Goal: Find specific page/section: Find specific page/section

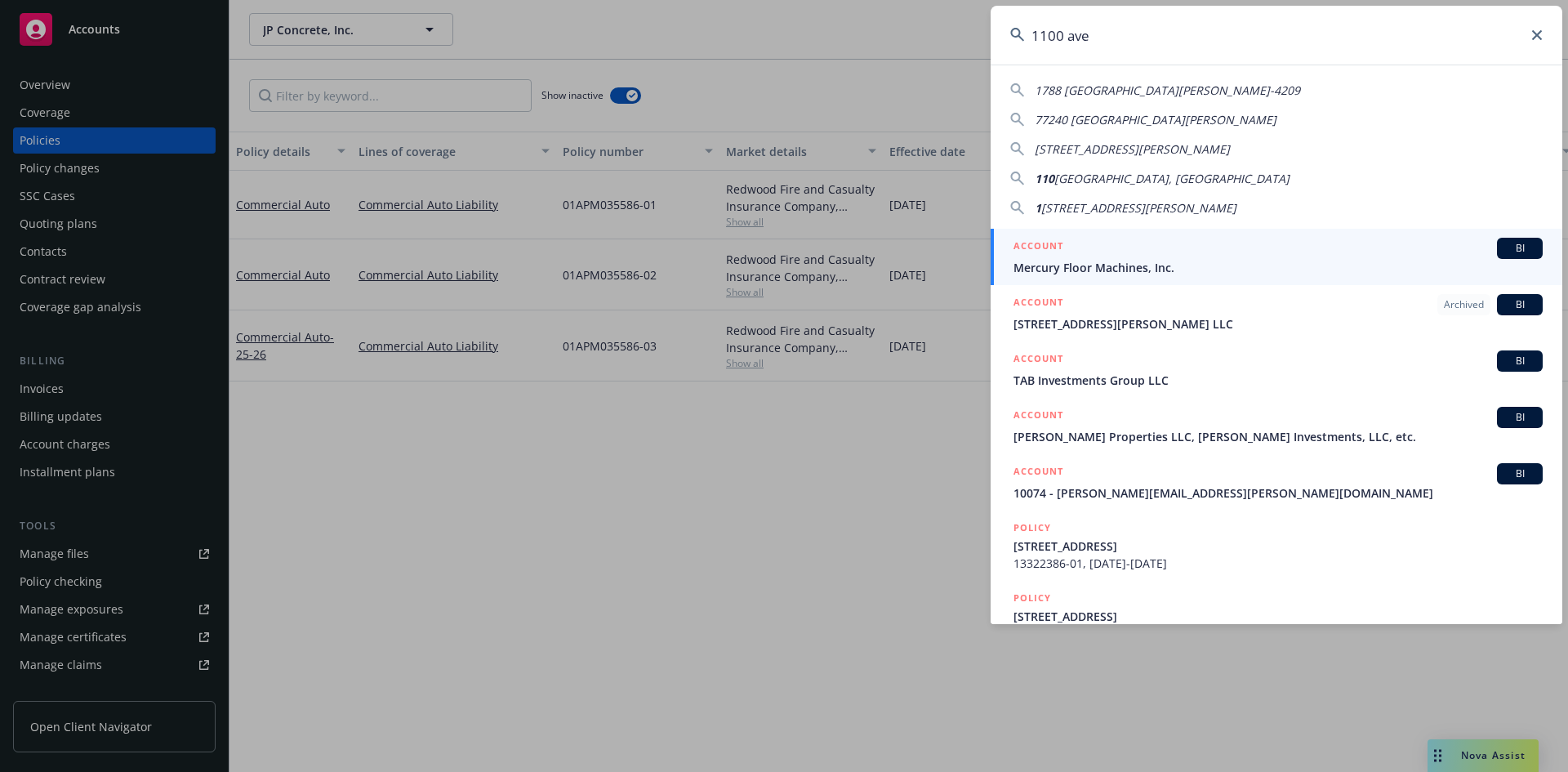
drag, startPoint x: 1138, startPoint y: 42, endPoint x: 987, endPoint y: 58, distance: 151.8
click at [987, 58] on div "[GEOGRAPHIC_DATA][PERSON_NAME]-4209 [GEOGRAPHIC_DATA][PERSON_NAME] [GEOGRAPHIC_…" at bounding box center [784, 386] width 1568 height 772
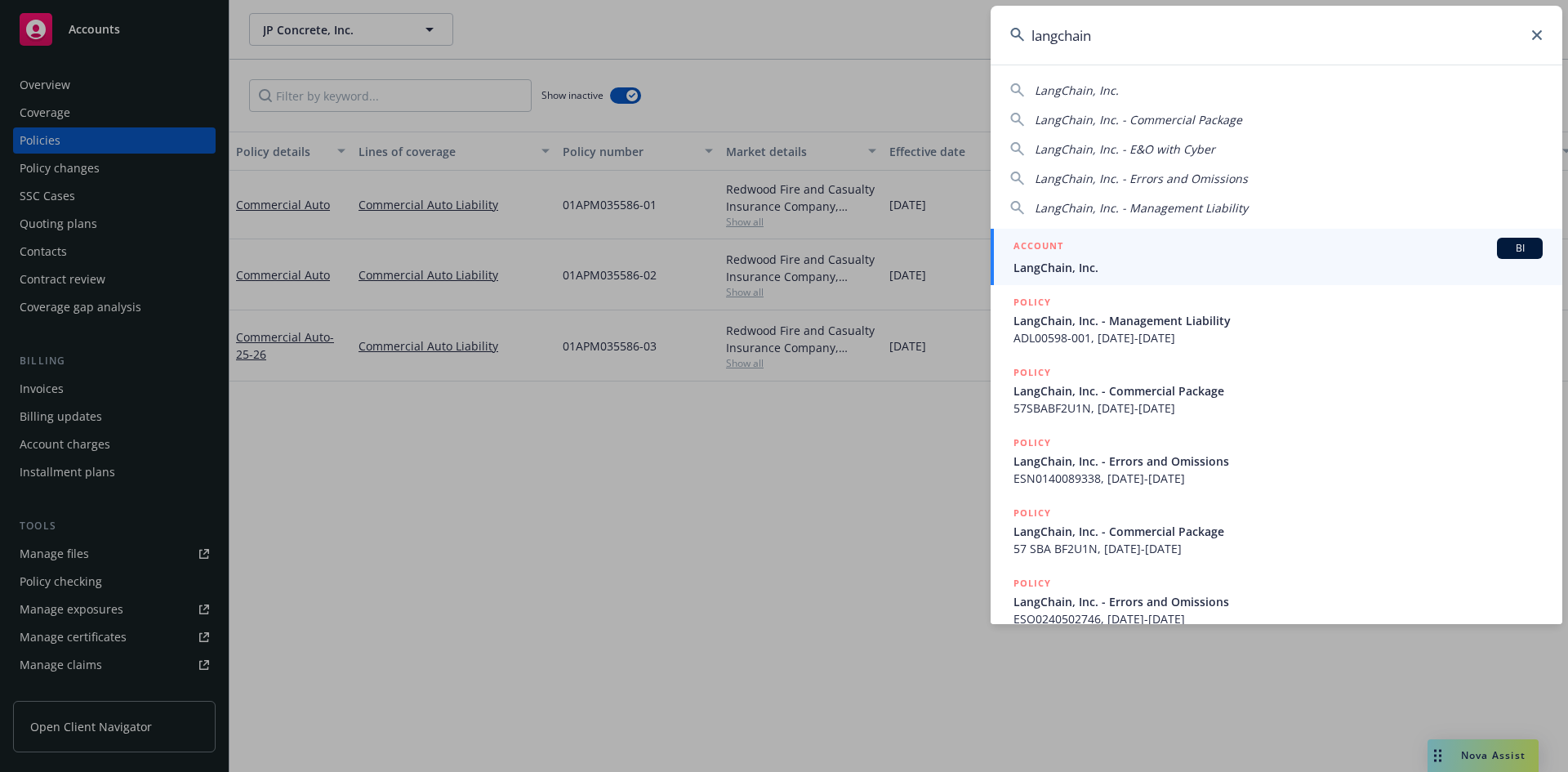
type input "langchain"
click at [1045, 245] on h5 "ACCOUNT" at bounding box center [1038, 248] width 50 height 19
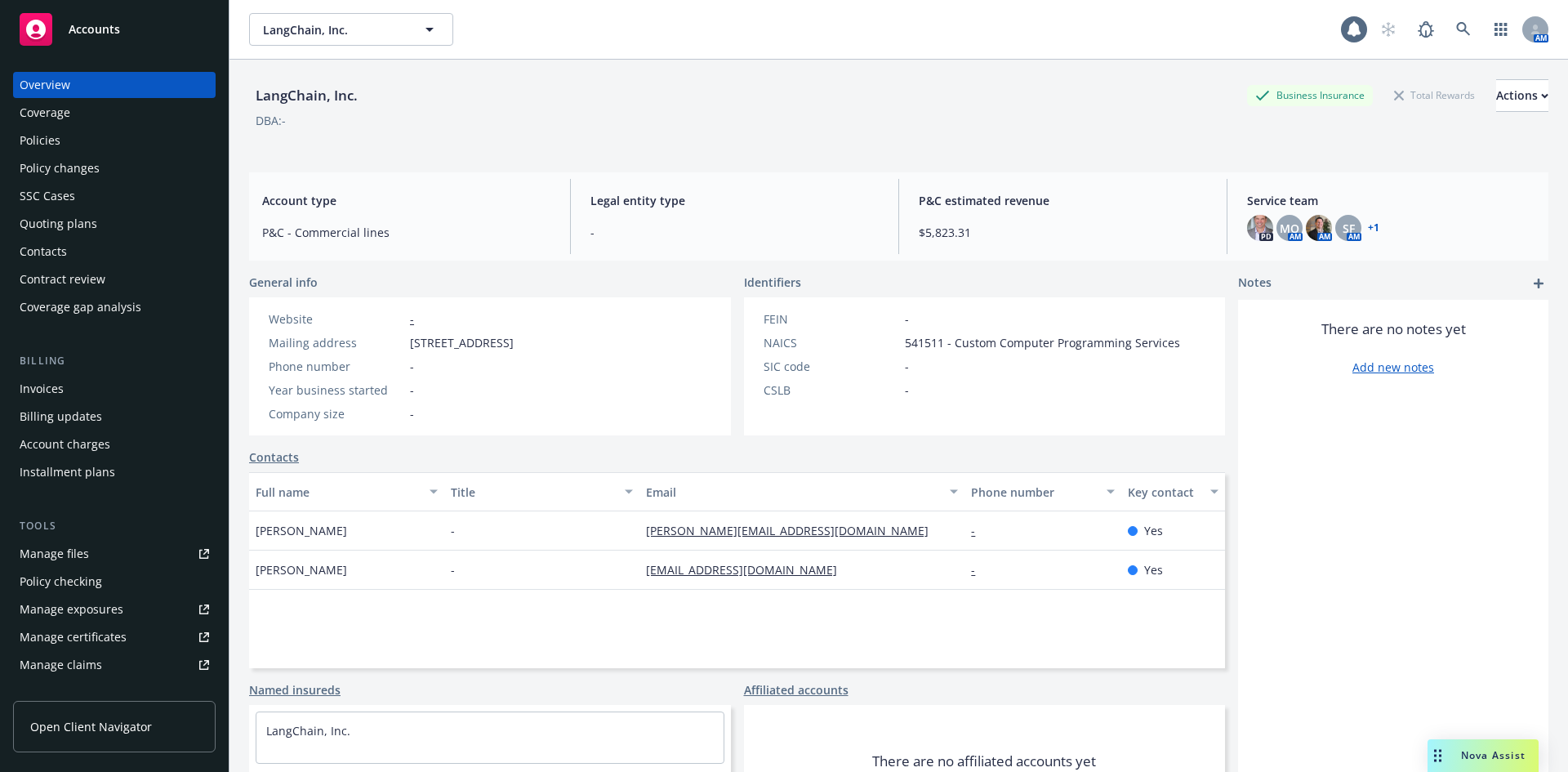
click at [83, 146] on div "Policies" at bounding box center [114, 141] width 190 height 26
